Goal: Find specific page/section: Find specific page/section

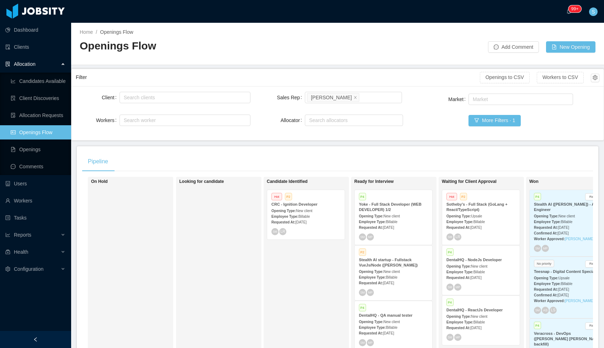
scroll to position [33, 0]
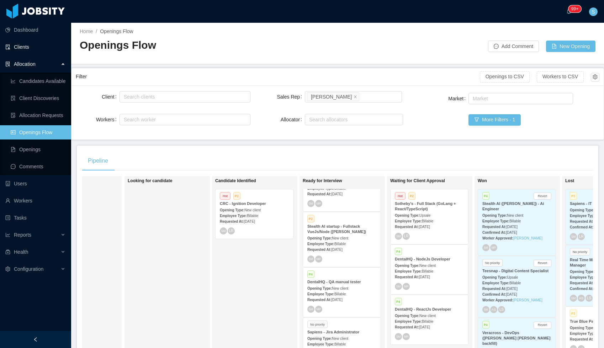
click at [21, 47] on link "Clients" at bounding box center [35, 47] width 60 height 14
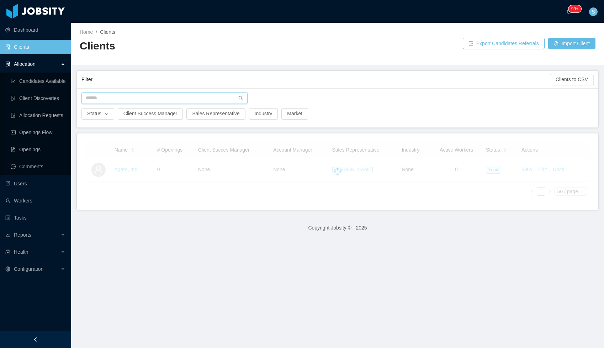
click at [141, 99] on input "text" at bounding box center [164, 98] width 166 height 11
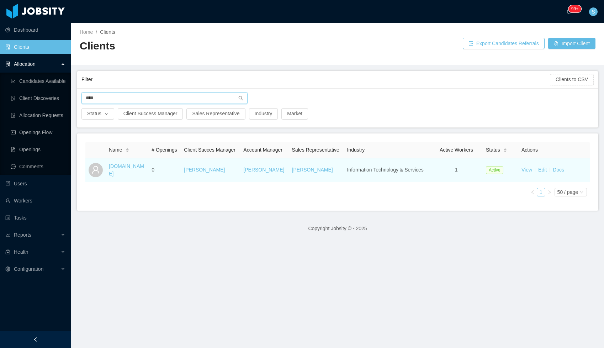
type input "****"
click at [121, 180] on td "[DOMAIN_NAME]" at bounding box center [127, 170] width 43 height 24
click at [122, 177] on link "[DOMAIN_NAME]" at bounding box center [126, 169] width 35 height 13
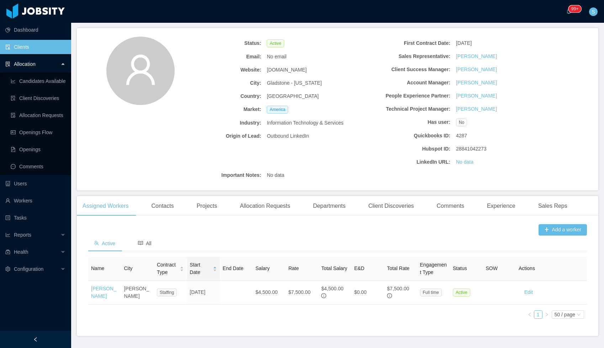
scroll to position [60, 0]
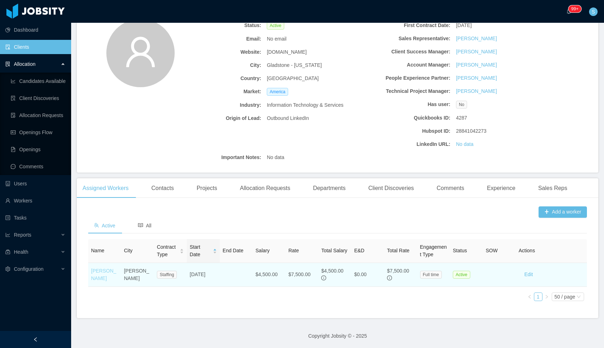
click at [107, 279] on link "[PERSON_NAME]" at bounding box center [103, 274] width 25 height 13
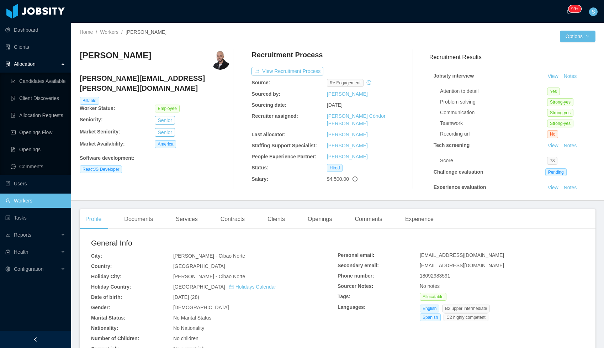
click at [26, 63] on span "Allocation" at bounding box center [25, 64] width 22 height 6
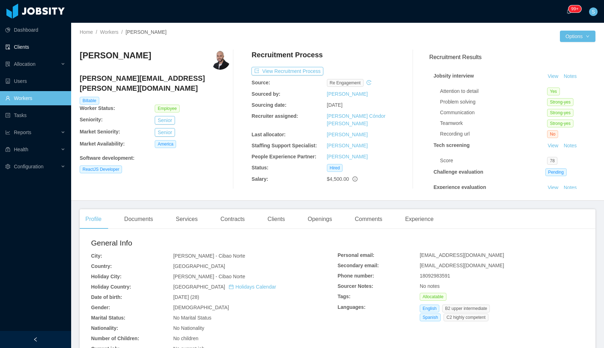
click at [21, 43] on link "Clients" at bounding box center [35, 47] width 60 height 14
